Goal: Check status: Check status

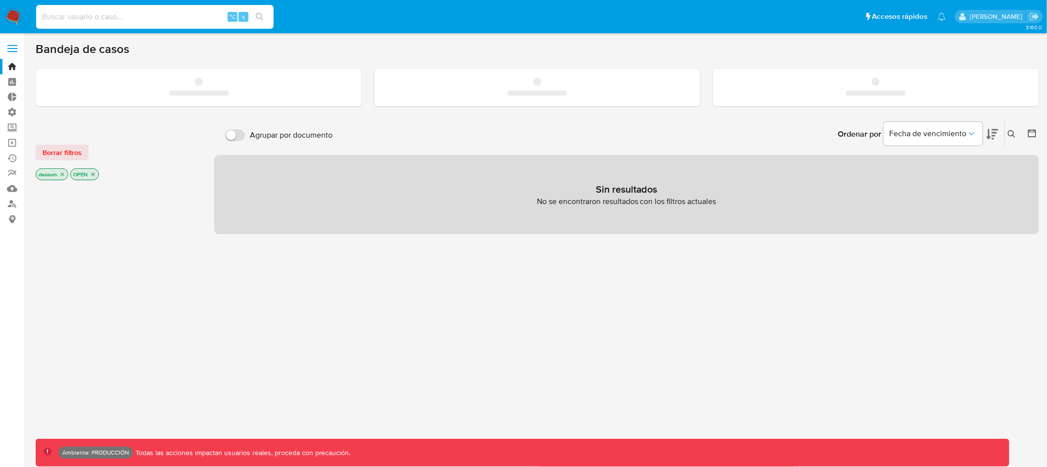
click at [168, 16] on input at bounding box center [154, 16] width 237 height 13
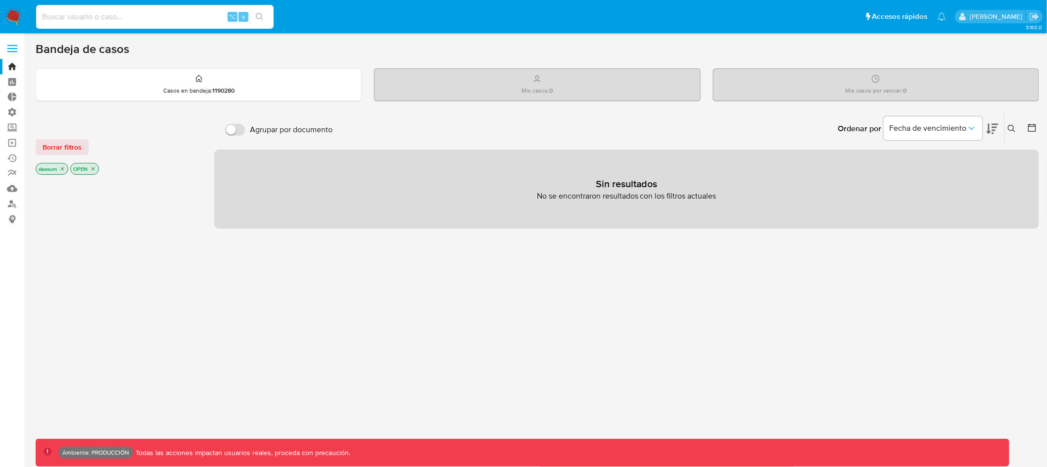
paste input "698582015"
type input "698582015"
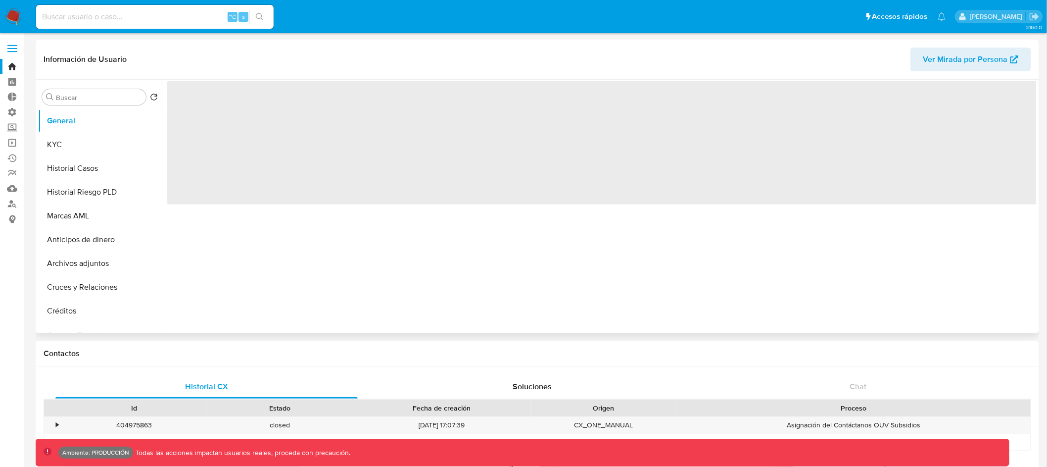
select select "10"
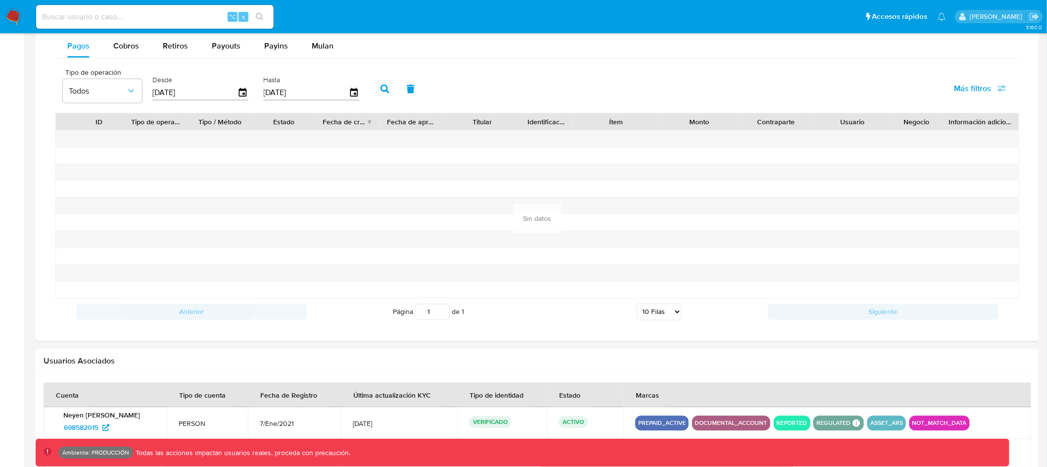
scroll to position [488, 0]
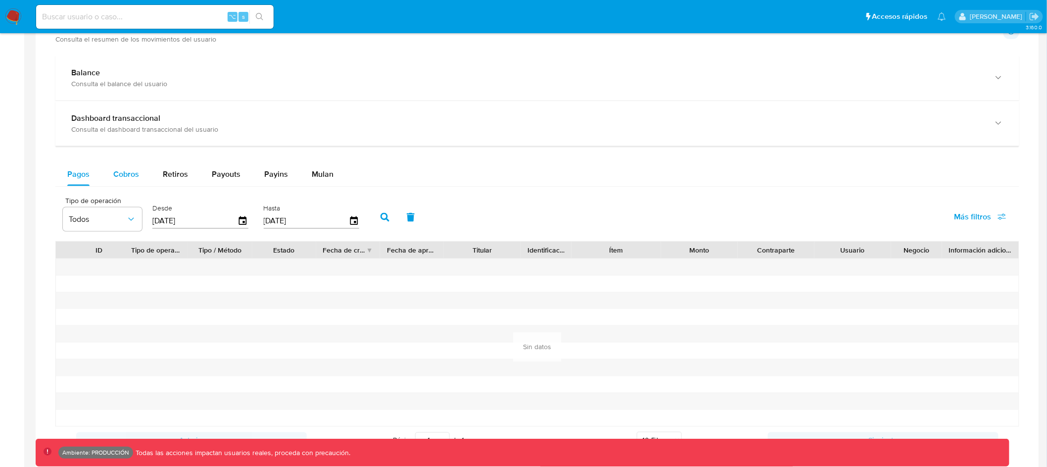
click at [123, 168] on div "Cobros" at bounding box center [126, 174] width 26 height 24
select select "10"
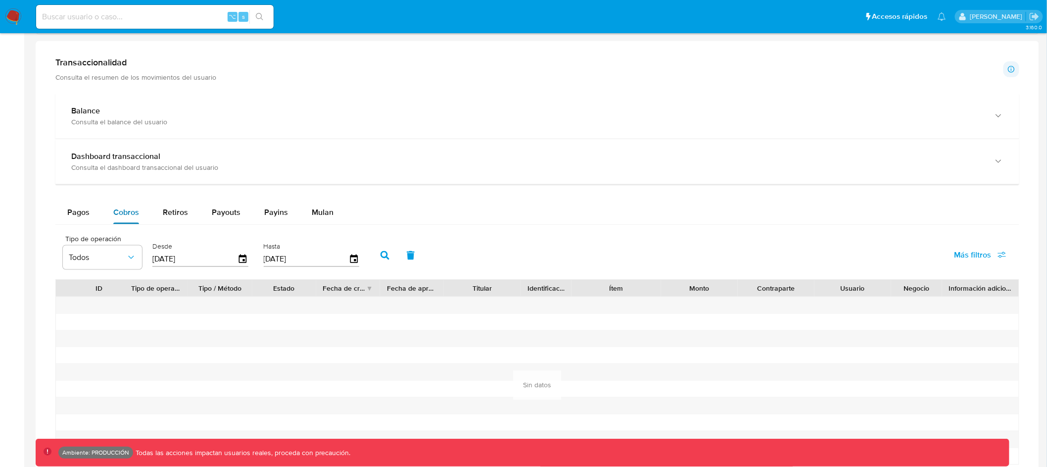
scroll to position [439, 0]
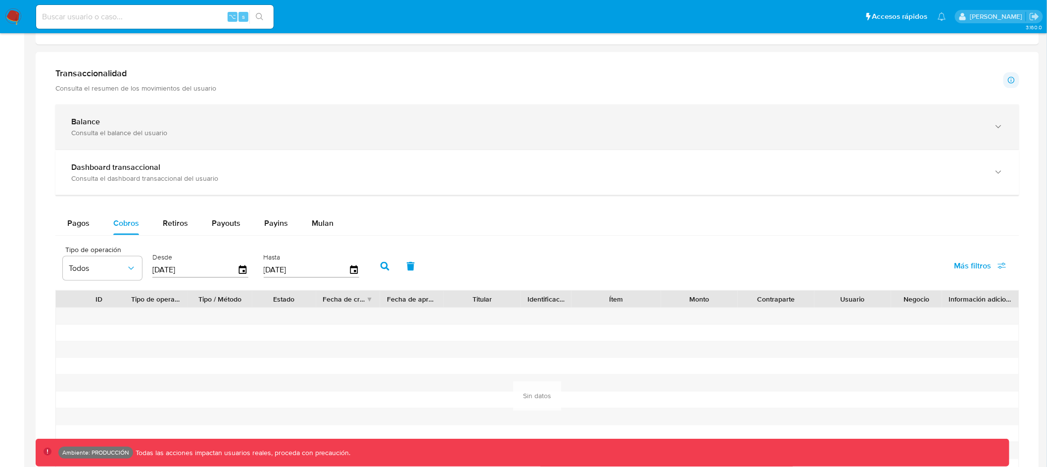
click at [153, 133] on div "Consulta el balance del usuario" at bounding box center [527, 132] width 912 height 9
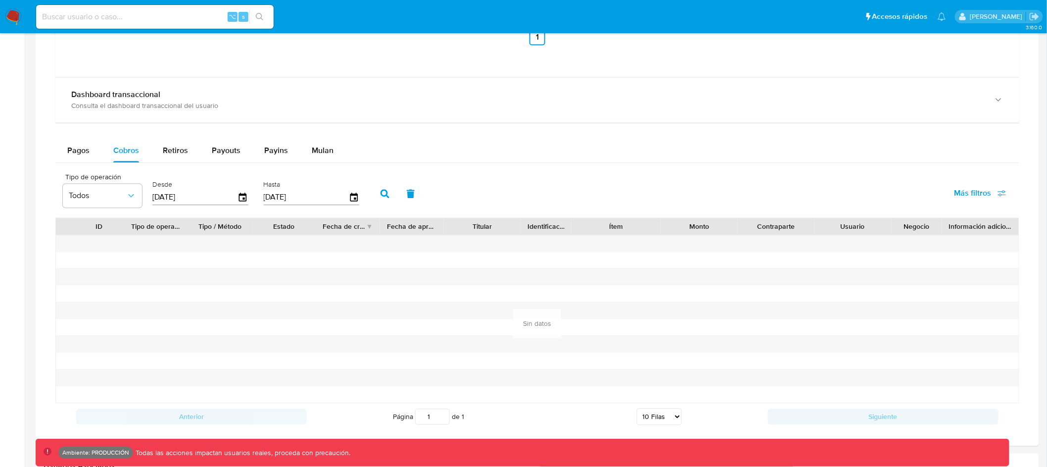
scroll to position [895, 0]
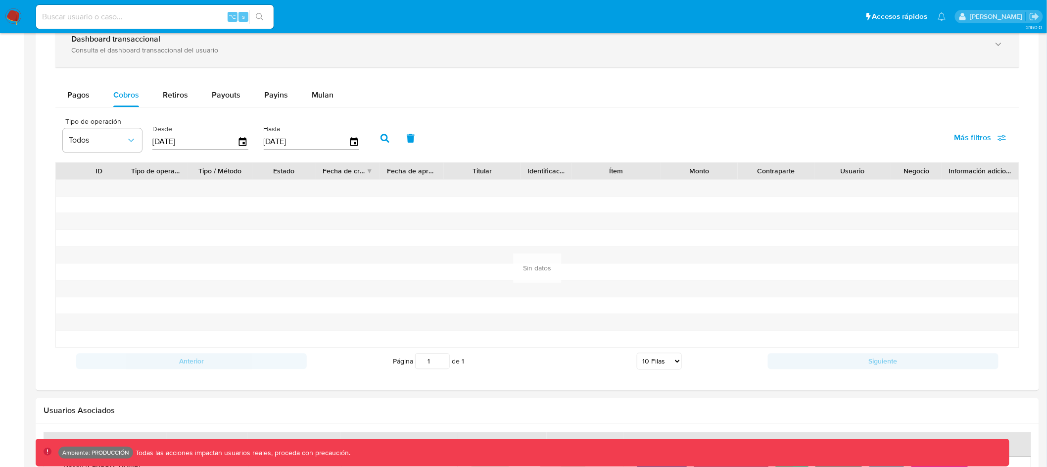
click at [310, 59] on div "Dashboard transaccional Consulta el dashboard transaccional del usuario" at bounding box center [537, 44] width 964 height 45
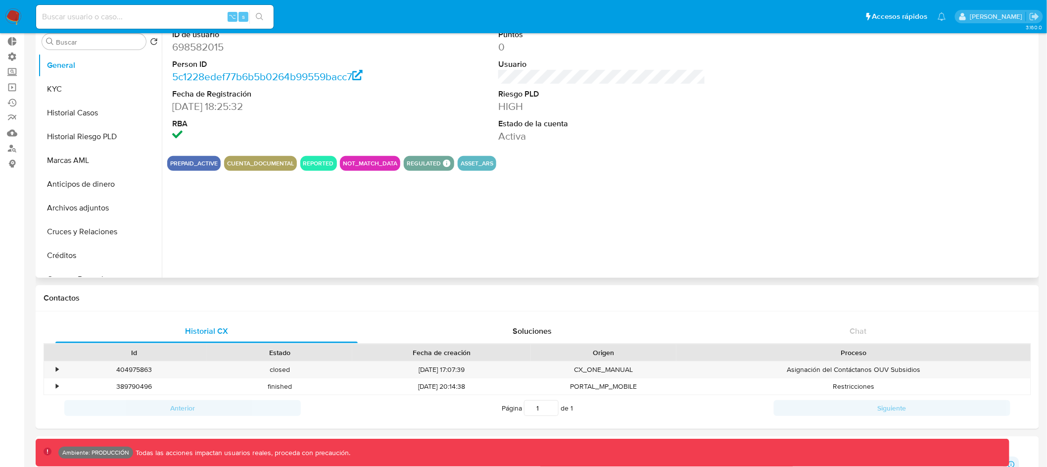
scroll to position [0, 0]
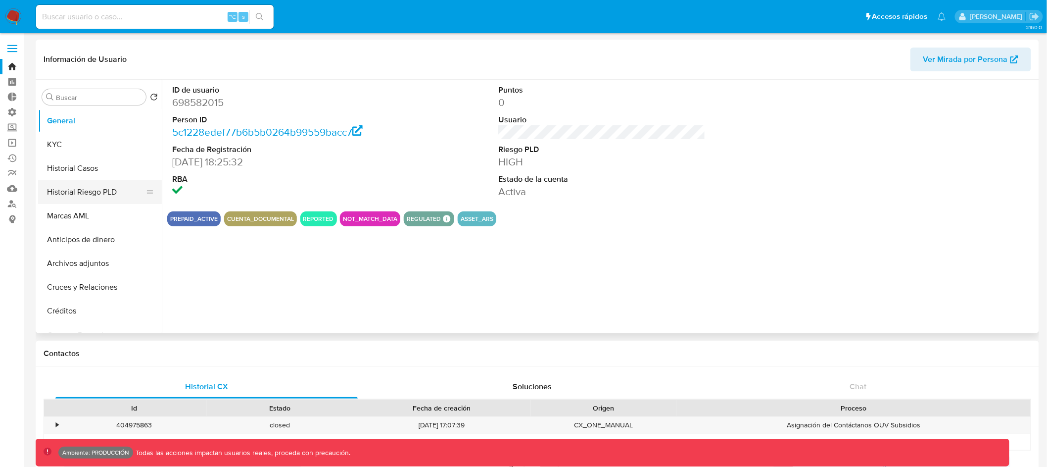
click at [97, 204] on button "Marcas AML" at bounding box center [100, 216] width 124 height 24
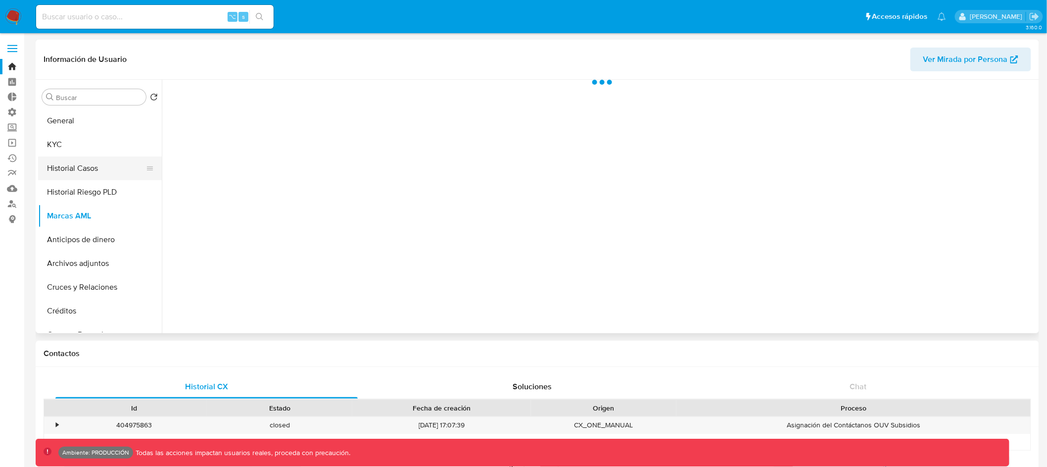
click at [102, 174] on button "Historial Casos" at bounding box center [96, 168] width 116 height 24
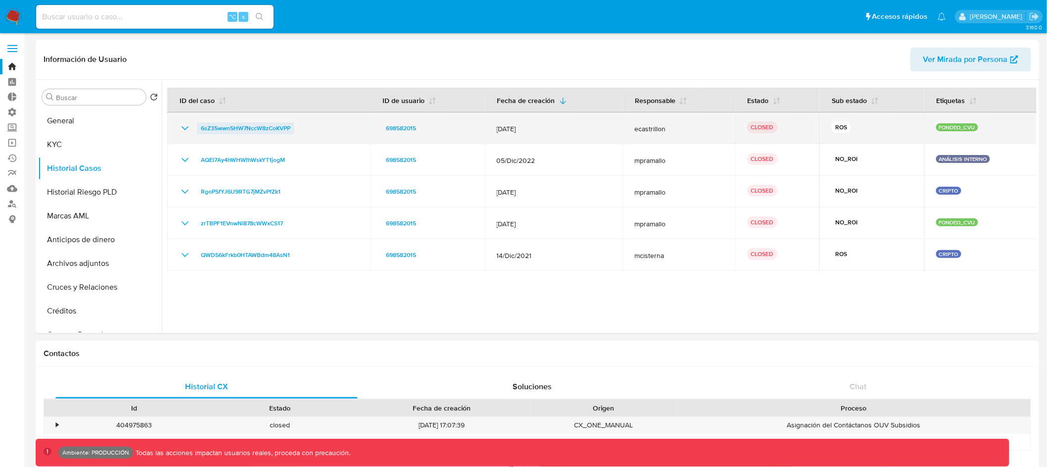
click at [247, 125] on span "6sZ35wwn5HW7NccW8zCoKVPP" at bounding box center [246, 128] width 90 height 12
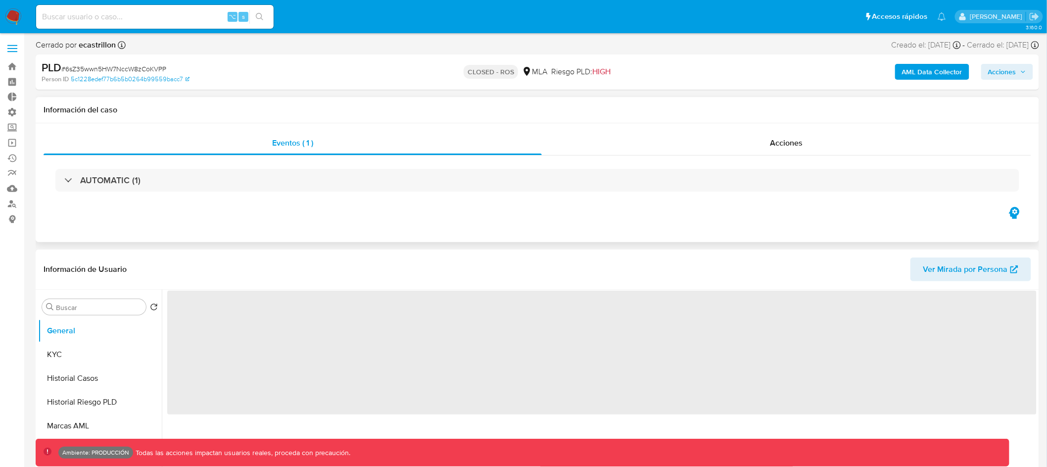
select select "10"
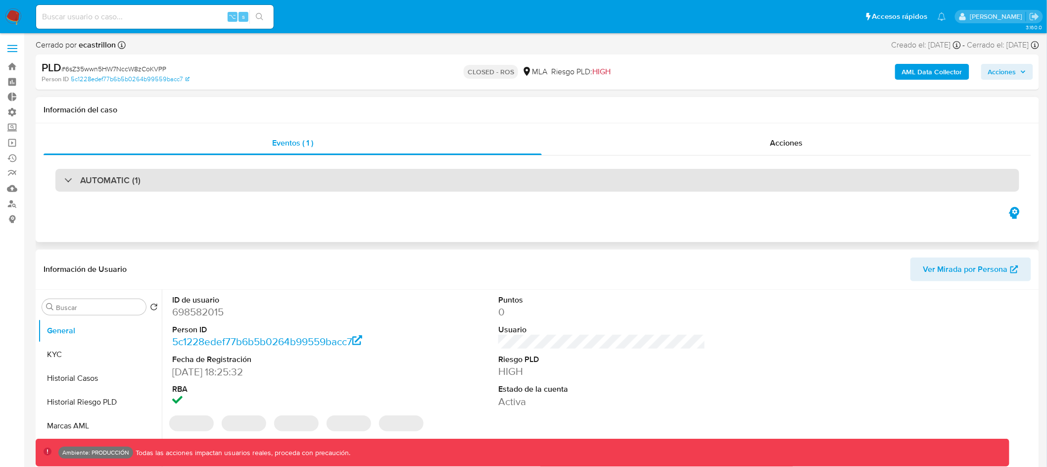
click at [423, 173] on div "AUTOMATIC (1)" at bounding box center [537, 180] width 964 height 23
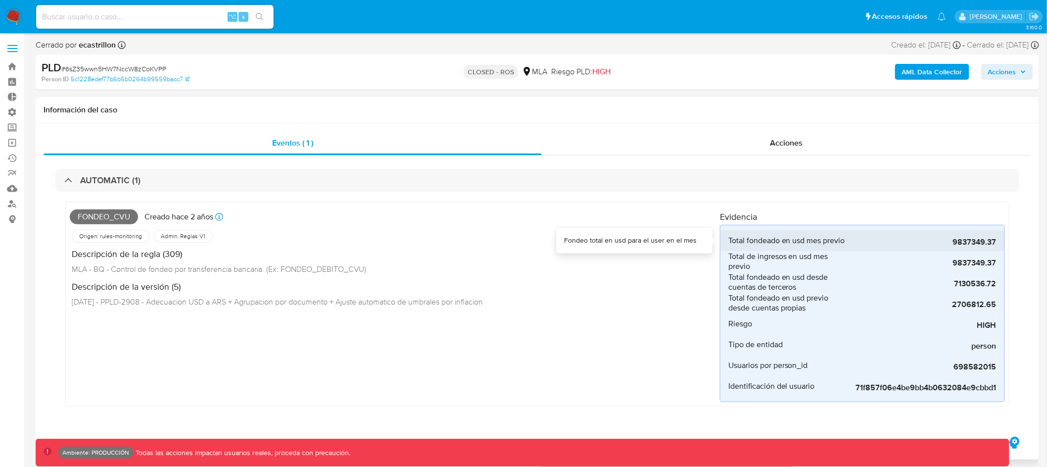
drag, startPoint x: 972, startPoint y: 243, endPoint x: 958, endPoint y: 243, distance: 13.9
click at [958, 243] on span "9837349.37" at bounding box center [922, 242] width 148 height 10
